Goal: Task Accomplishment & Management: Complete application form

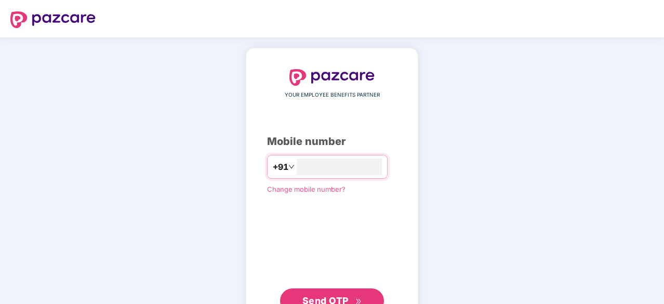
type input "**********"
click at [349, 294] on span "Send OTP" at bounding box center [332, 301] width 60 height 15
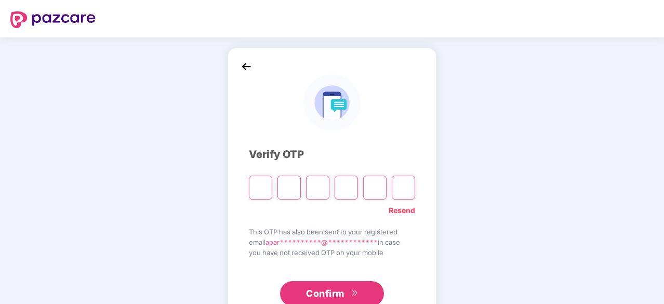
type input "*"
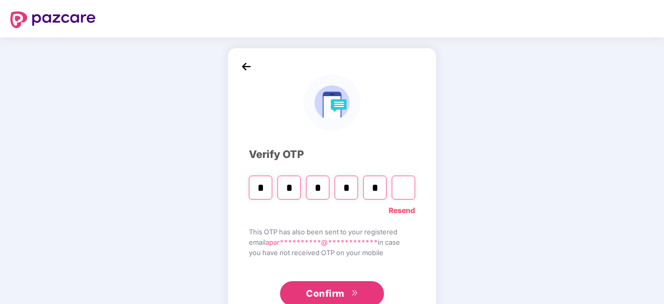
type input "*"
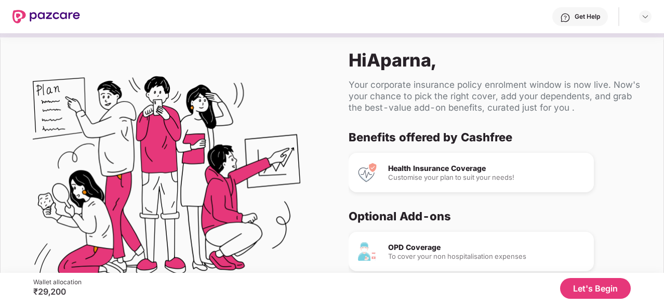
click at [595, 292] on button "Let's Begin" at bounding box center [595, 288] width 71 height 21
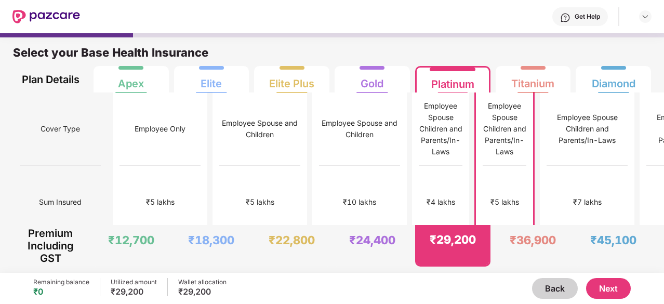
click at [619, 292] on button "Next" at bounding box center [608, 288] width 45 height 21
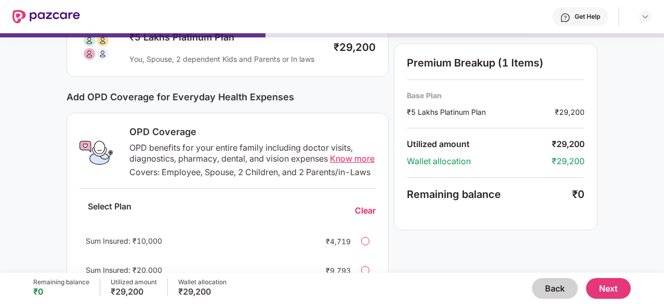
scroll to position [88, 0]
click at [344, 156] on span "Know more" at bounding box center [352, 158] width 45 height 10
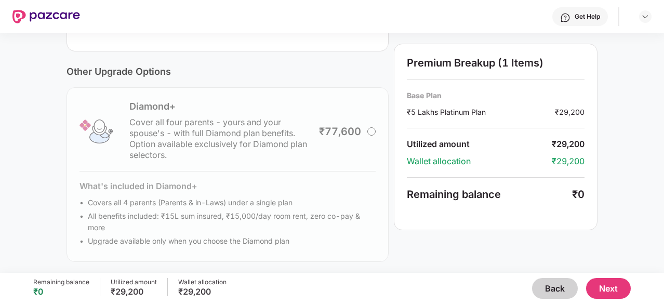
scroll to position [376, 0]
click at [609, 284] on button "Next" at bounding box center [608, 288] width 45 height 21
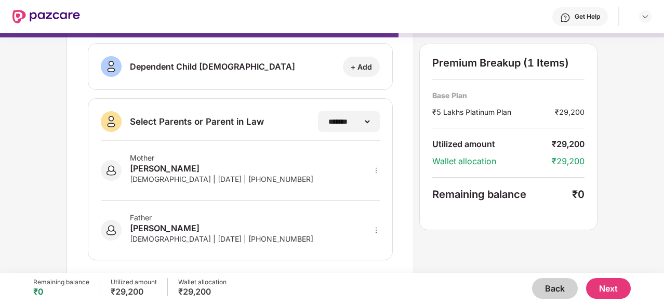
scroll to position [233, 0]
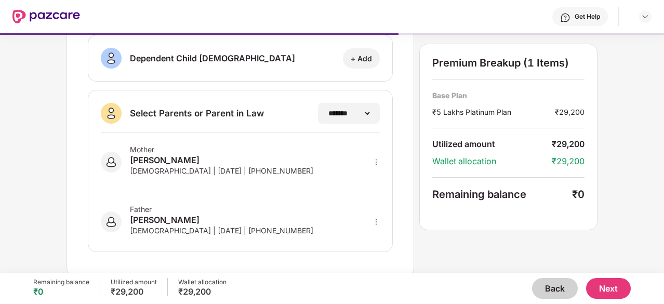
click at [607, 291] on button "Next" at bounding box center [608, 288] width 45 height 21
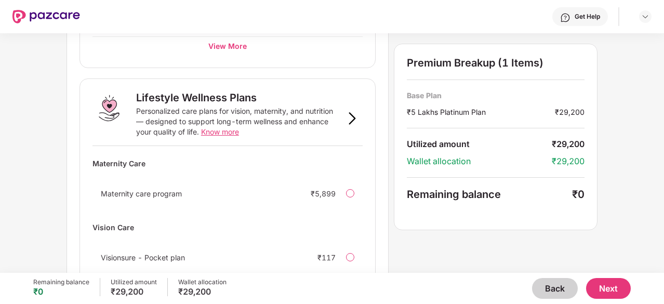
scroll to position [737, 0]
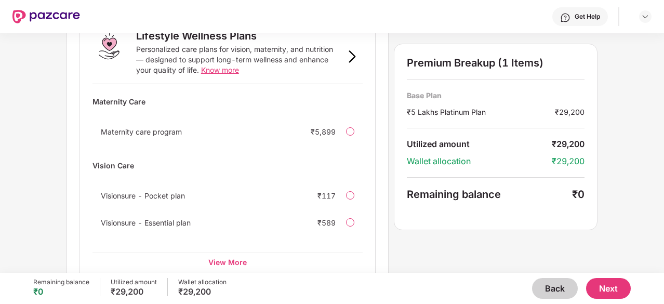
click at [617, 292] on button "Next" at bounding box center [608, 288] width 45 height 21
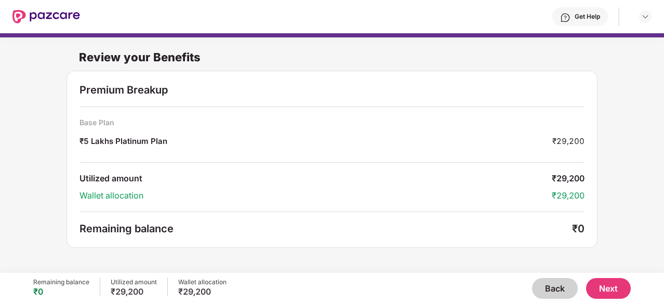
click at [616, 291] on button "Next" at bounding box center [608, 288] width 45 height 21
